Goal: Information Seeking & Learning: Learn about a topic

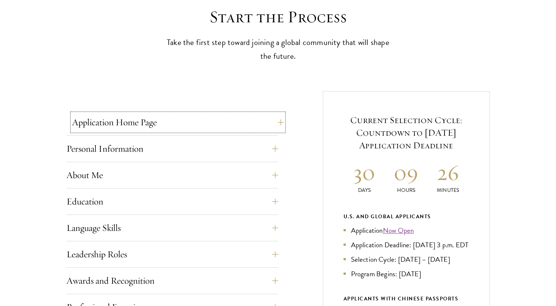
click at [270, 120] on button "Application Home Page" at bounding box center [178, 122] width 212 height 18
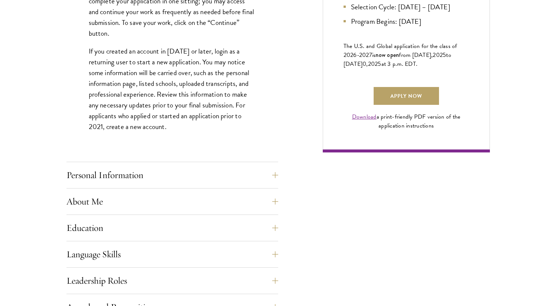
scroll to position [515, 0]
click at [204, 172] on button "Personal Information" at bounding box center [178, 175] width 212 height 18
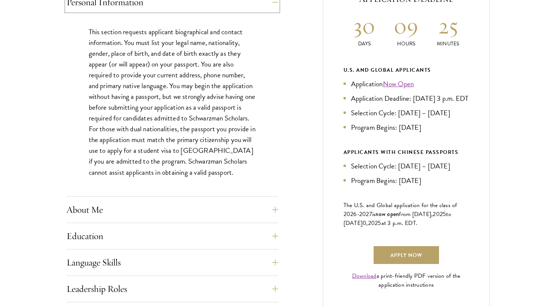
scroll to position [356, 0]
click at [226, 209] on button "About Me" at bounding box center [178, 210] width 212 height 18
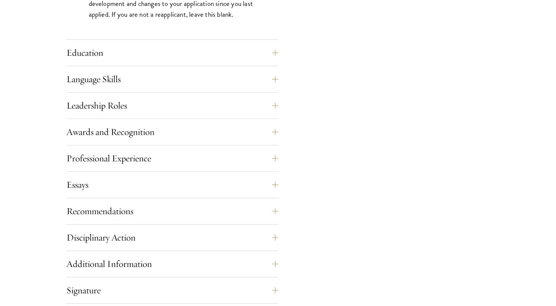
scroll to position [763, 0]
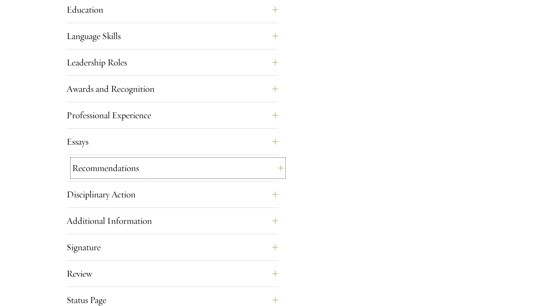
click at [145, 168] on button "Recommendations" at bounding box center [178, 168] width 212 height 18
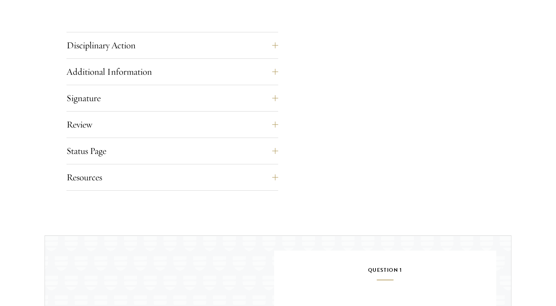
scroll to position [1182, 0]
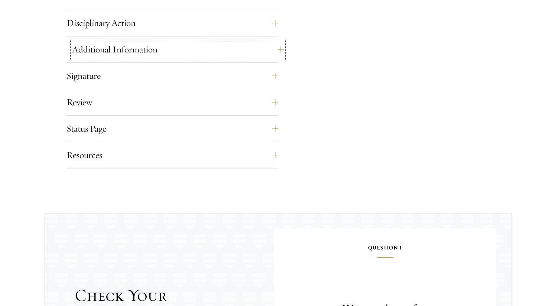
click at [156, 55] on button "Additional Information" at bounding box center [178, 50] width 212 height 18
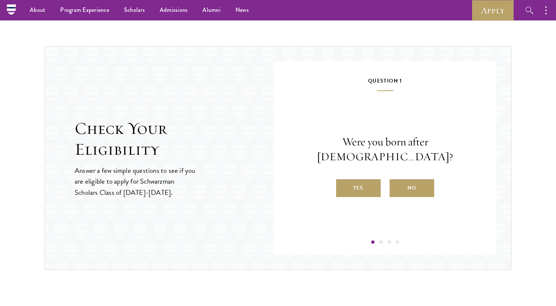
scroll to position [978, 0]
click at [374, 184] on label "Yes" at bounding box center [358, 189] width 45 height 18
click at [343, 184] on input "Yes" at bounding box center [339, 184] width 7 height 7
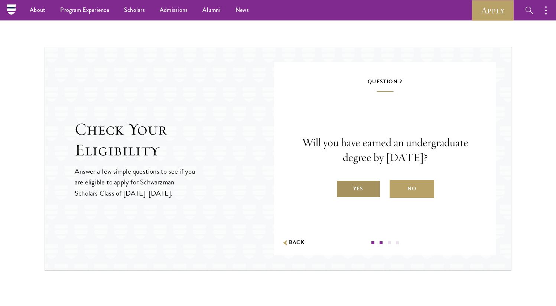
click at [373, 184] on label "Yes" at bounding box center [358, 189] width 45 height 18
click at [343, 184] on input "Yes" at bounding box center [339, 184] width 7 height 7
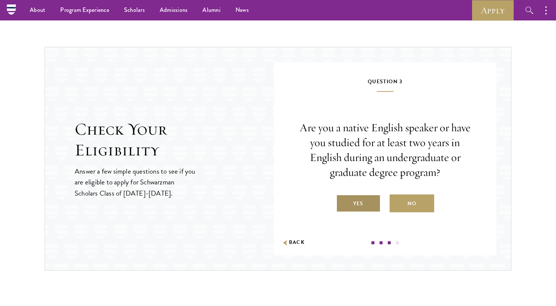
click at [366, 202] on label "Yes" at bounding box center [358, 203] width 45 height 18
click at [343, 202] on input "Yes" at bounding box center [339, 198] width 7 height 7
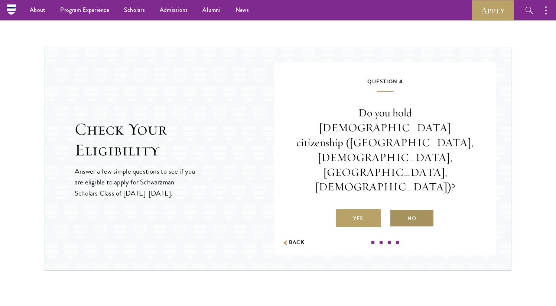
click at [401, 209] on label "No" at bounding box center [412, 218] width 45 height 18
click at [397, 210] on input "No" at bounding box center [393, 213] width 7 height 7
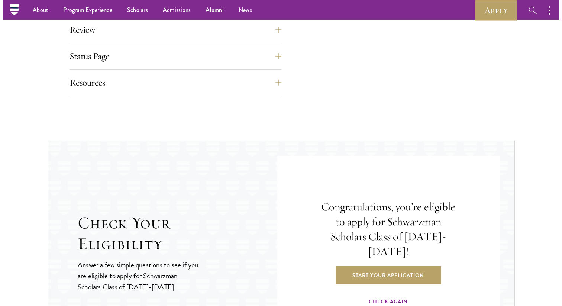
scroll to position [865, 0]
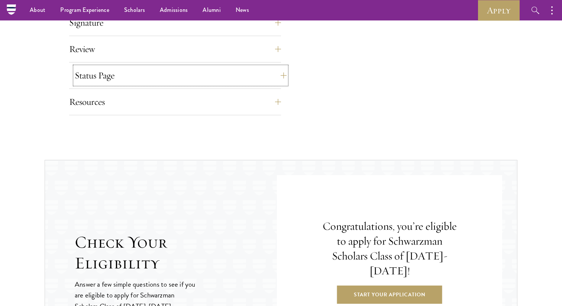
click at [258, 79] on button "Status Page" at bounding box center [181, 76] width 212 height 18
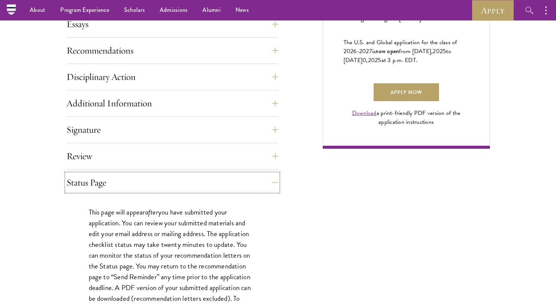
scroll to position [517, 0]
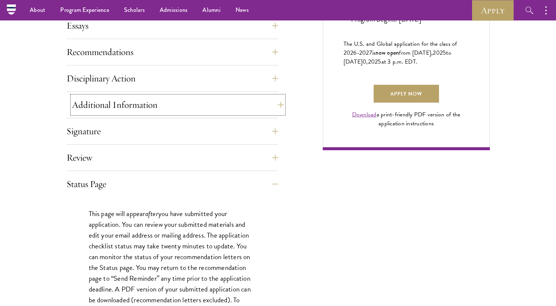
click at [133, 106] on button "Additional Information" at bounding box center [178, 105] width 212 height 18
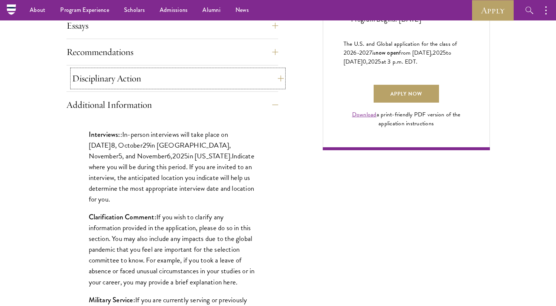
click at [155, 79] on button "Disciplinary Action" at bounding box center [178, 78] width 212 height 18
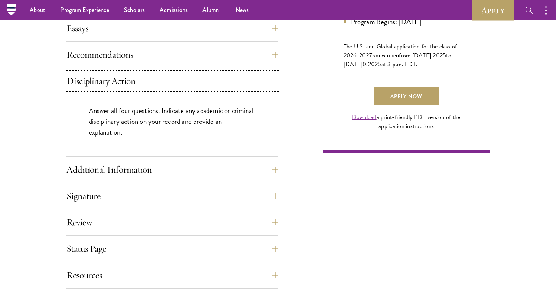
scroll to position [505, 0]
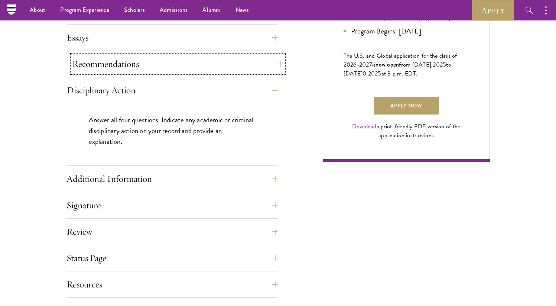
click at [184, 67] on button "Recommendations" at bounding box center [178, 64] width 212 height 18
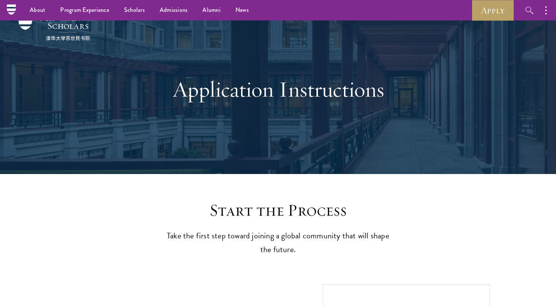
scroll to position [0, 0]
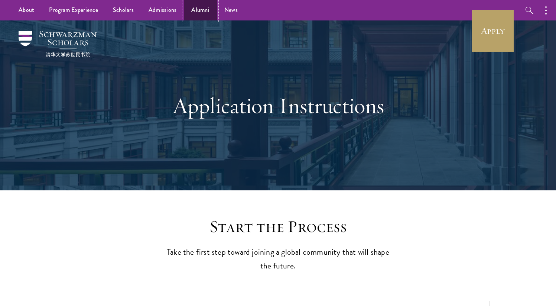
click at [193, 12] on link "Alumni" at bounding box center [200, 10] width 33 height 20
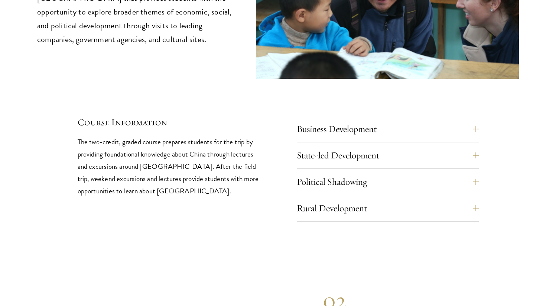
scroll to position [3138, 0]
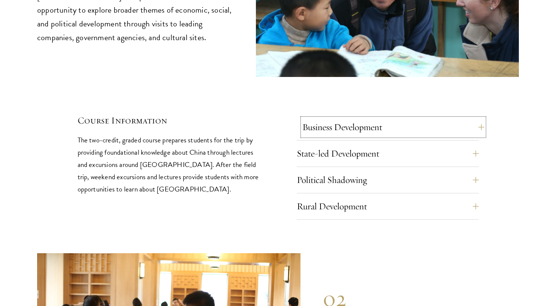
click at [350, 118] on button "Business Development" at bounding box center [394, 127] width 182 height 18
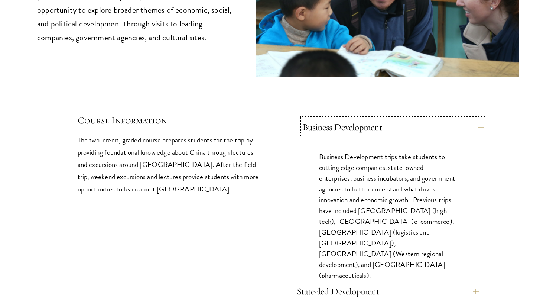
click at [350, 118] on button "Business Development" at bounding box center [394, 127] width 182 height 18
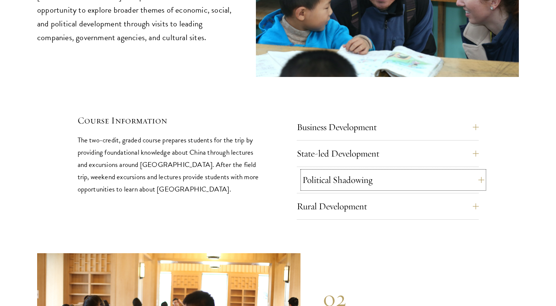
click at [349, 171] on button "Political Shadowing" at bounding box center [394, 180] width 182 height 18
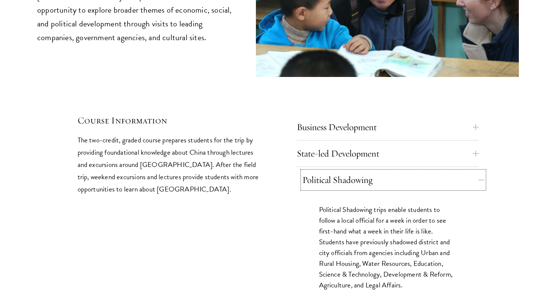
click at [349, 171] on button "Political Shadowing" at bounding box center [394, 180] width 182 height 18
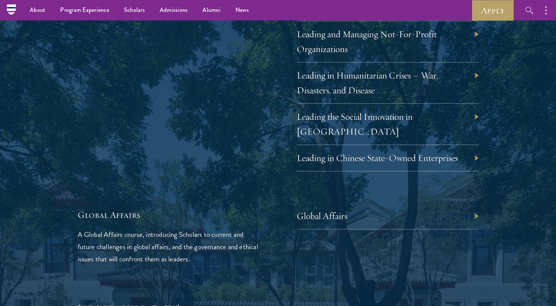
scroll to position [1582, 0]
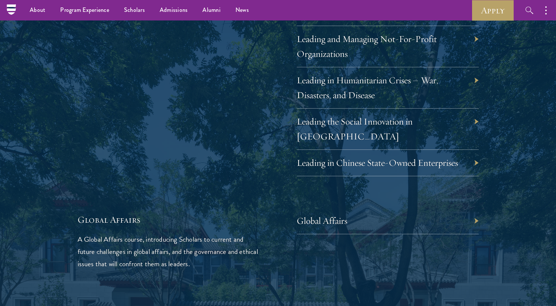
click at [320, 208] on div "Global Affairs" at bounding box center [388, 221] width 182 height 26
click at [320, 215] on link "Global Affairs" at bounding box center [328, 221] width 51 height 12
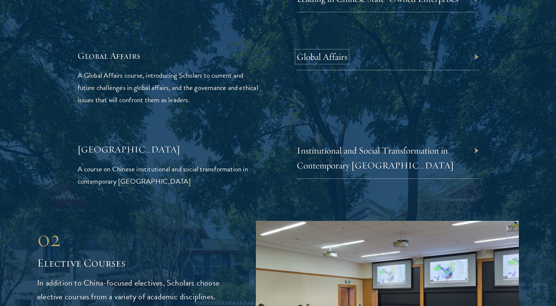
scroll to position [1760, 0]
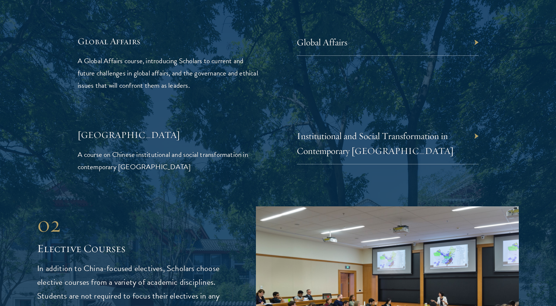
click at [255, 148] on p "A course on Chinese institutional and social transformation in contemporary Chi…" at bounding box center [169, 160] width 182 height 25
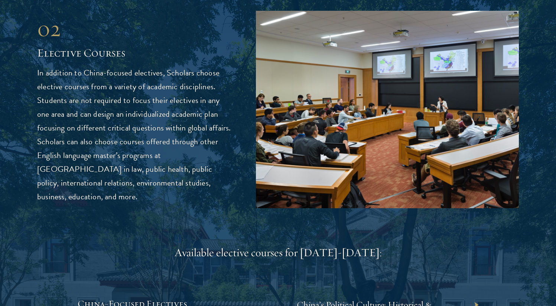
scroll to position [2138, 0]
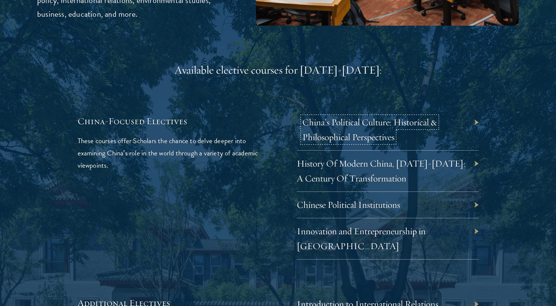
click at [359, 116] on link "China’s Political Culture: Historical & Philosophical Perspectives" at bounding box center [370, 129] width 135 height 26
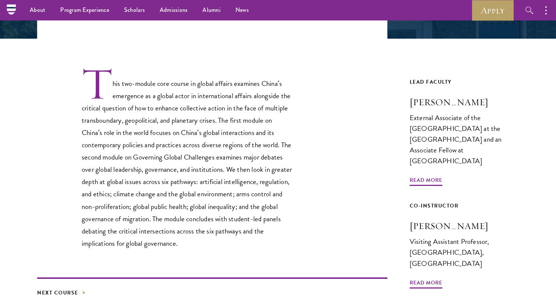
scroll to position [161, 0]
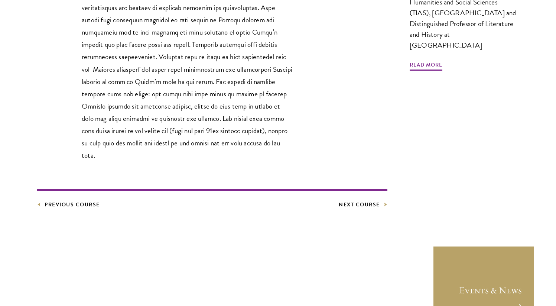
scroll to position [354, 0]
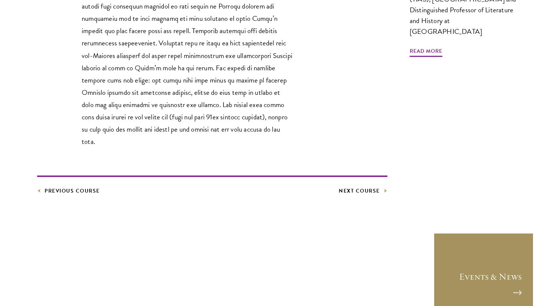
click at [485, 255] on link "Events & News" at bounding box center [484, 283] width 100 height 100
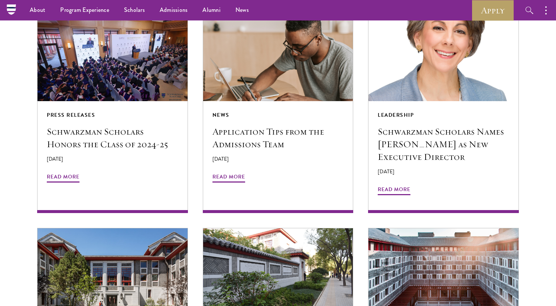
scroll to position [618, 0]
